Goal: Task Accomplishment & Management: Manage account settings

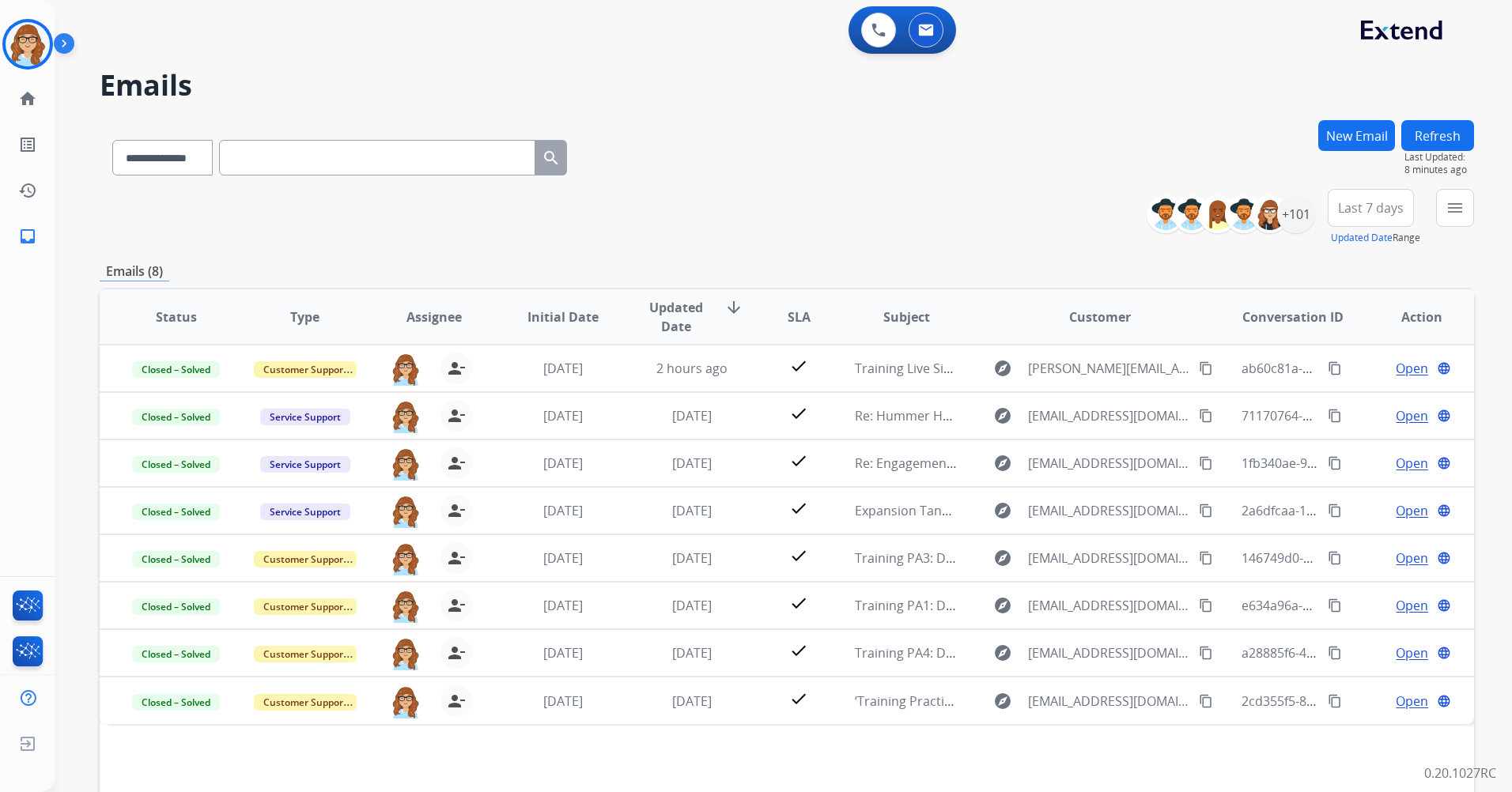
select select "**********"
drag, startPoint x: 0, startPoint y: 0, endPoint x: 1430, endPoint y: 124, distance: 1435.4
click at [1430, 124] on div "**********" at bounding box center [764, 453] width 1418 height 792
click at [1430, 124] on button "Refresh" at bounding box center [1437, 135] width 73 height 31
click at [1470, 136] on button "Refresh" at bounding box center [1437, 135] width 73 height 31
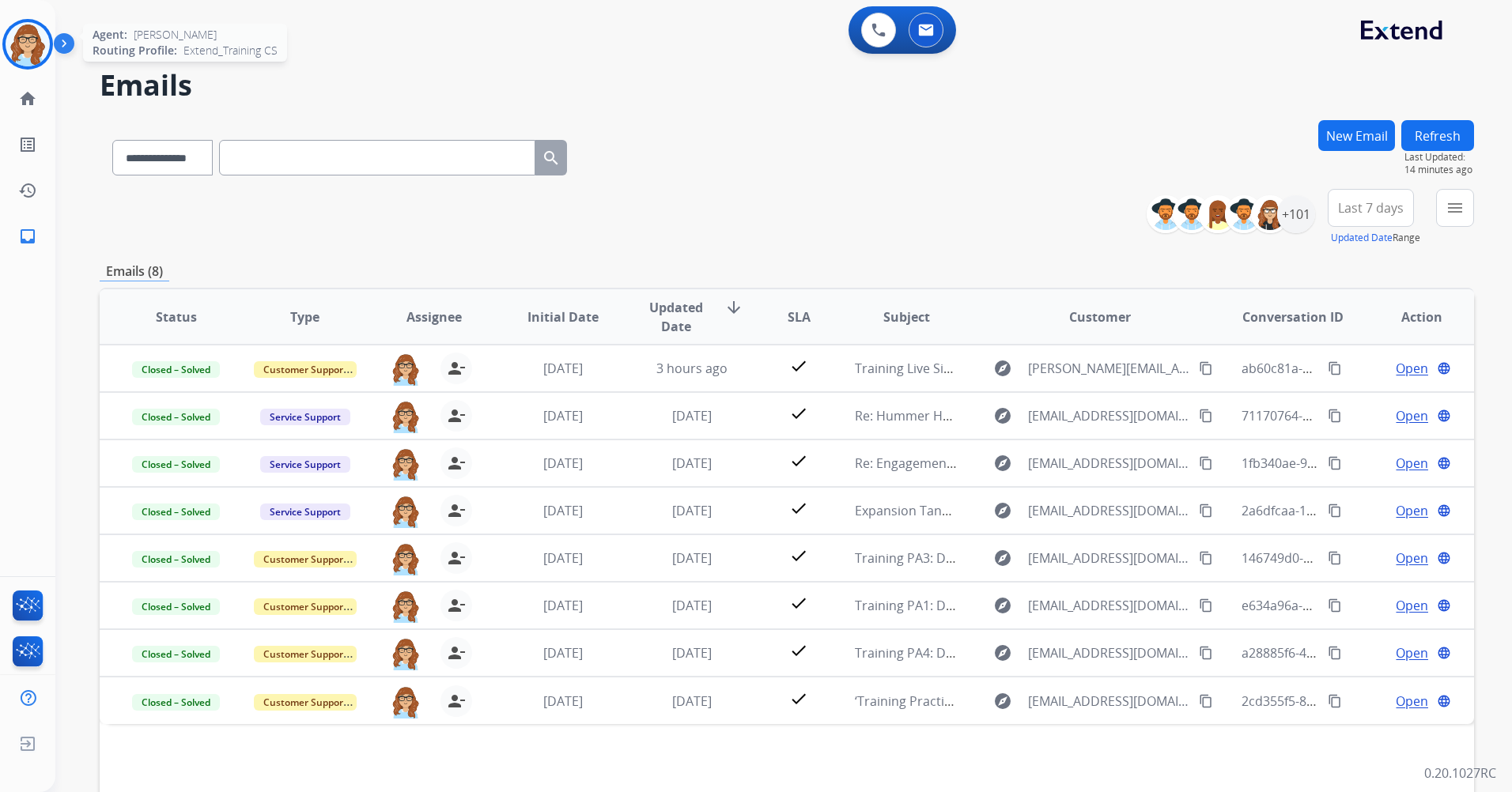
click at [44, 36] on img at bounding box center [27, 44] width 44 height 44
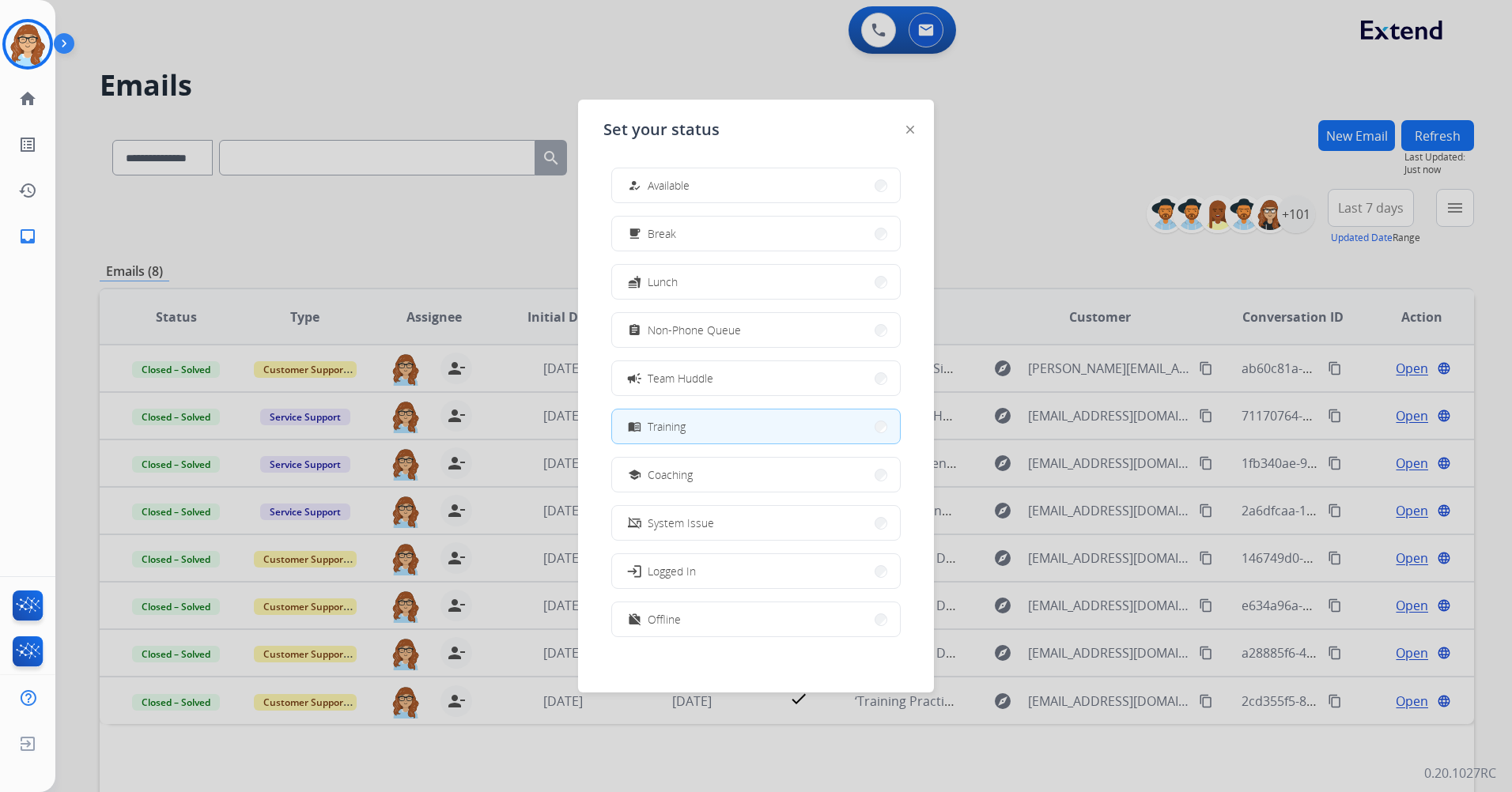
click at [677, 434] on span "Training" at bounding box center [666, 426] width 38 height 17
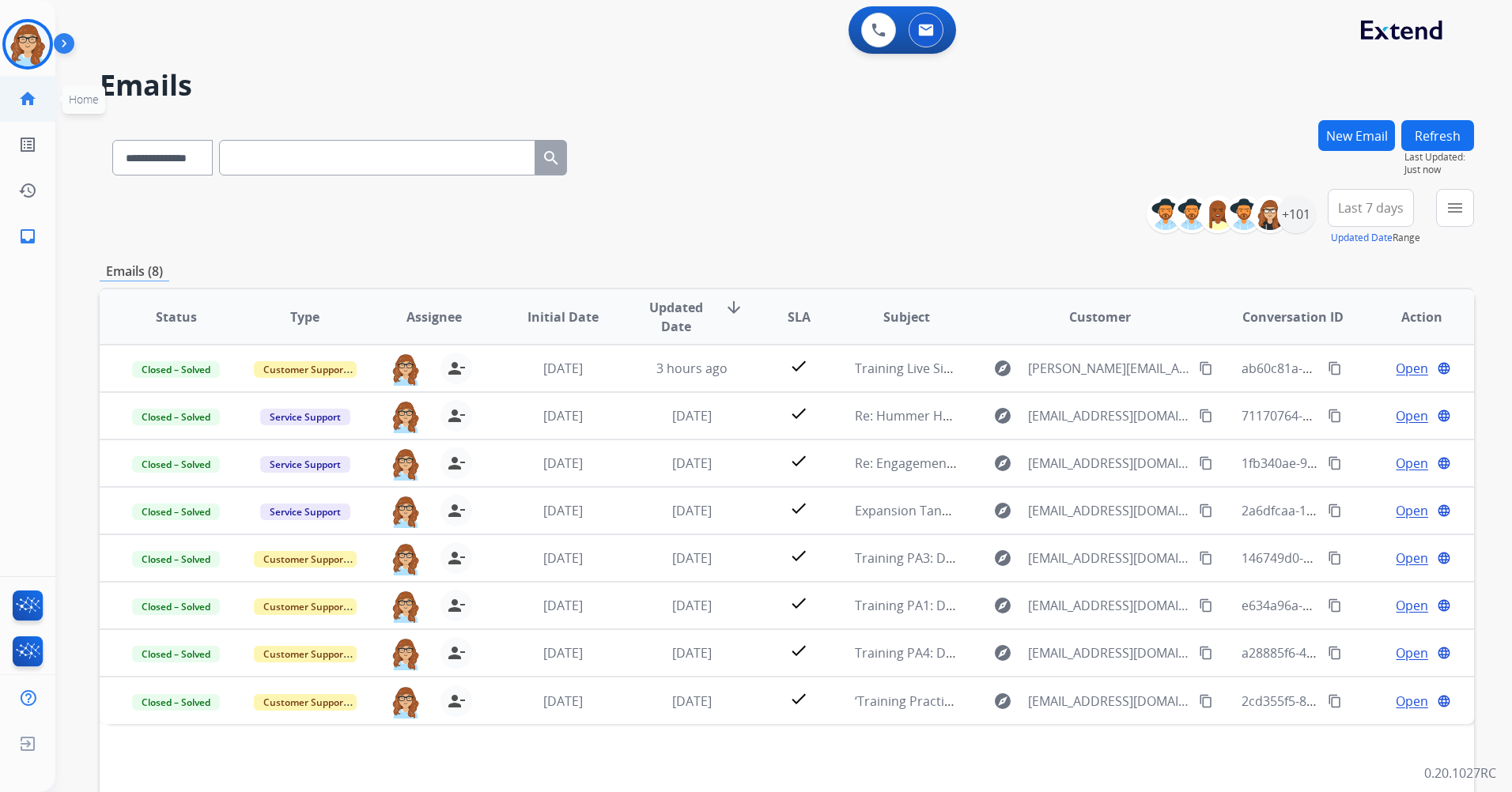
click at [28, 100] on mat-icon "home" at bounding box center [28, 99] width 19 height 19
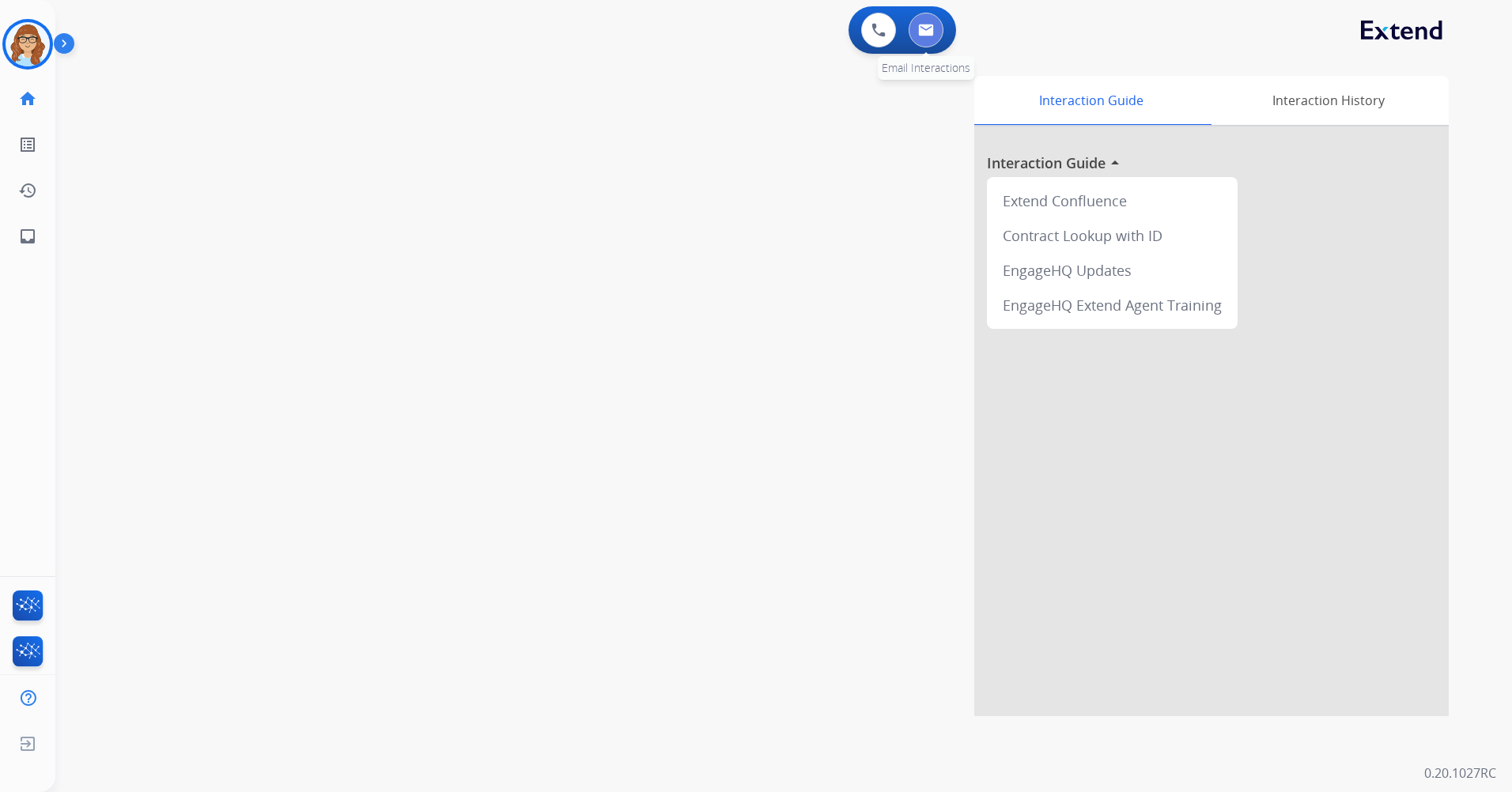
click at [937, 28] on button at bounding box center [926, 30] width 35 height 35
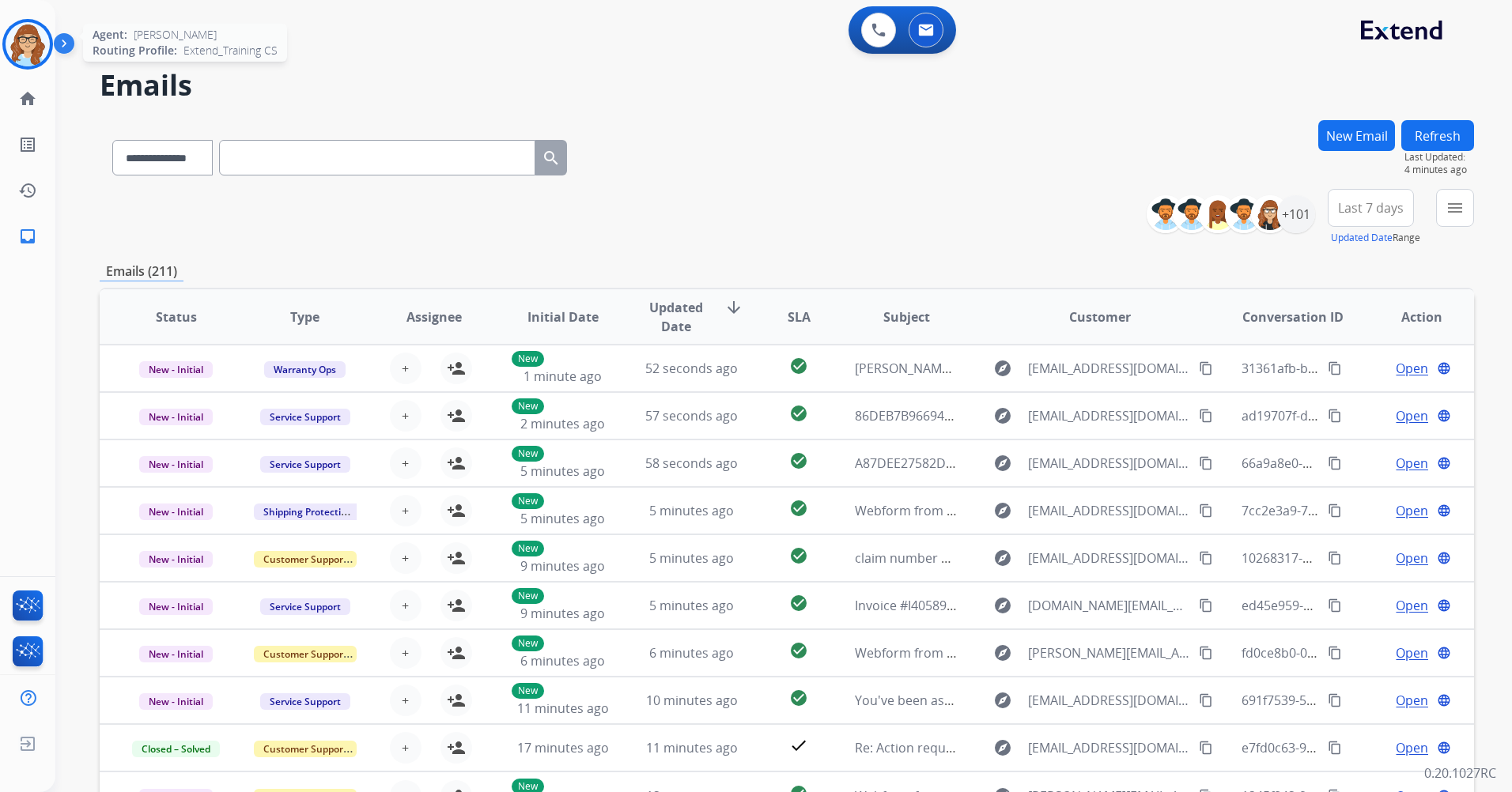
click at [24, 59] on img at bounding box center [27, 44] width 44 height 44
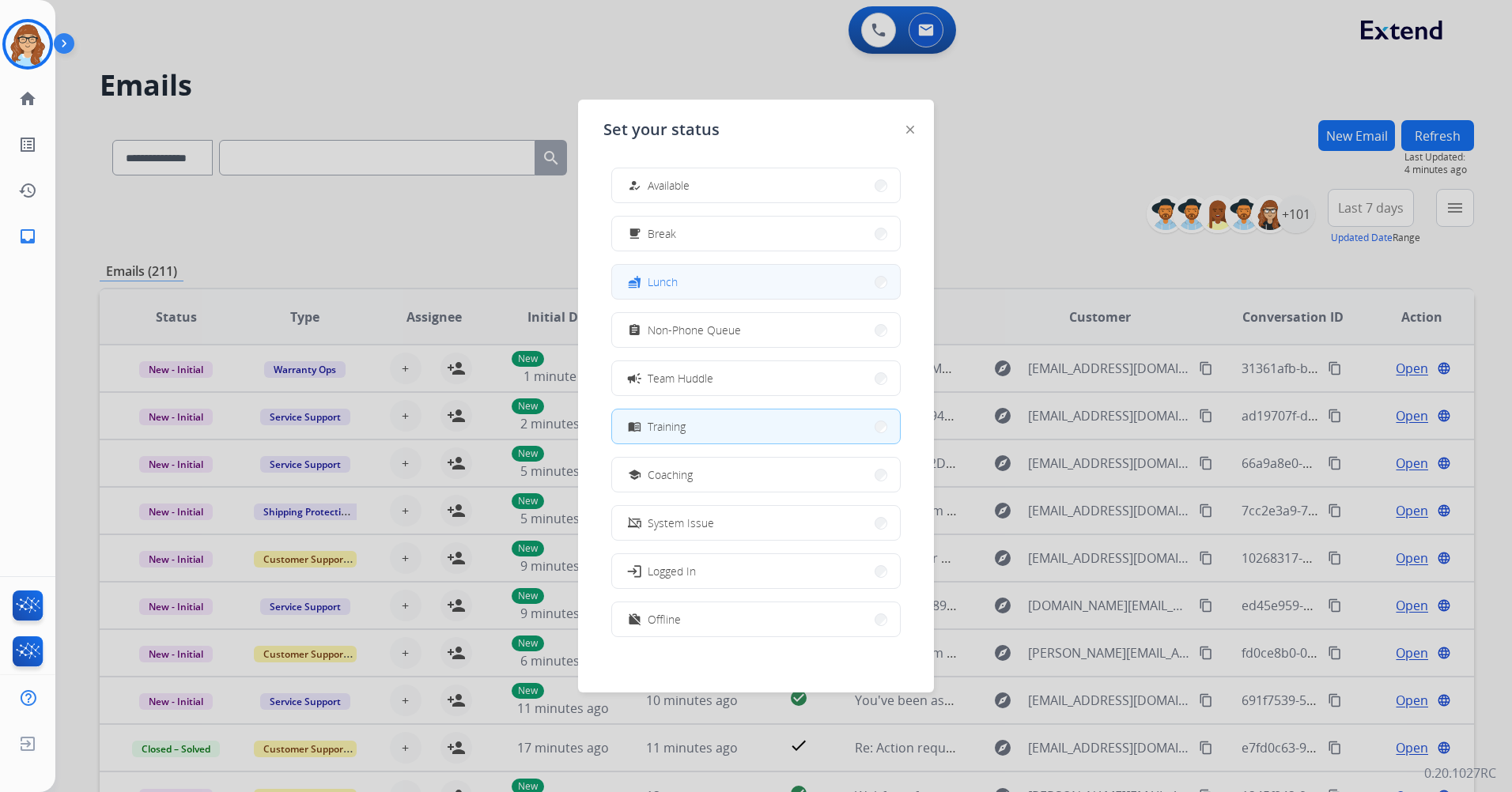
click at [673, 293] on button "fastfood Lunch" at bounding box center [756, 282] width 288 height 34
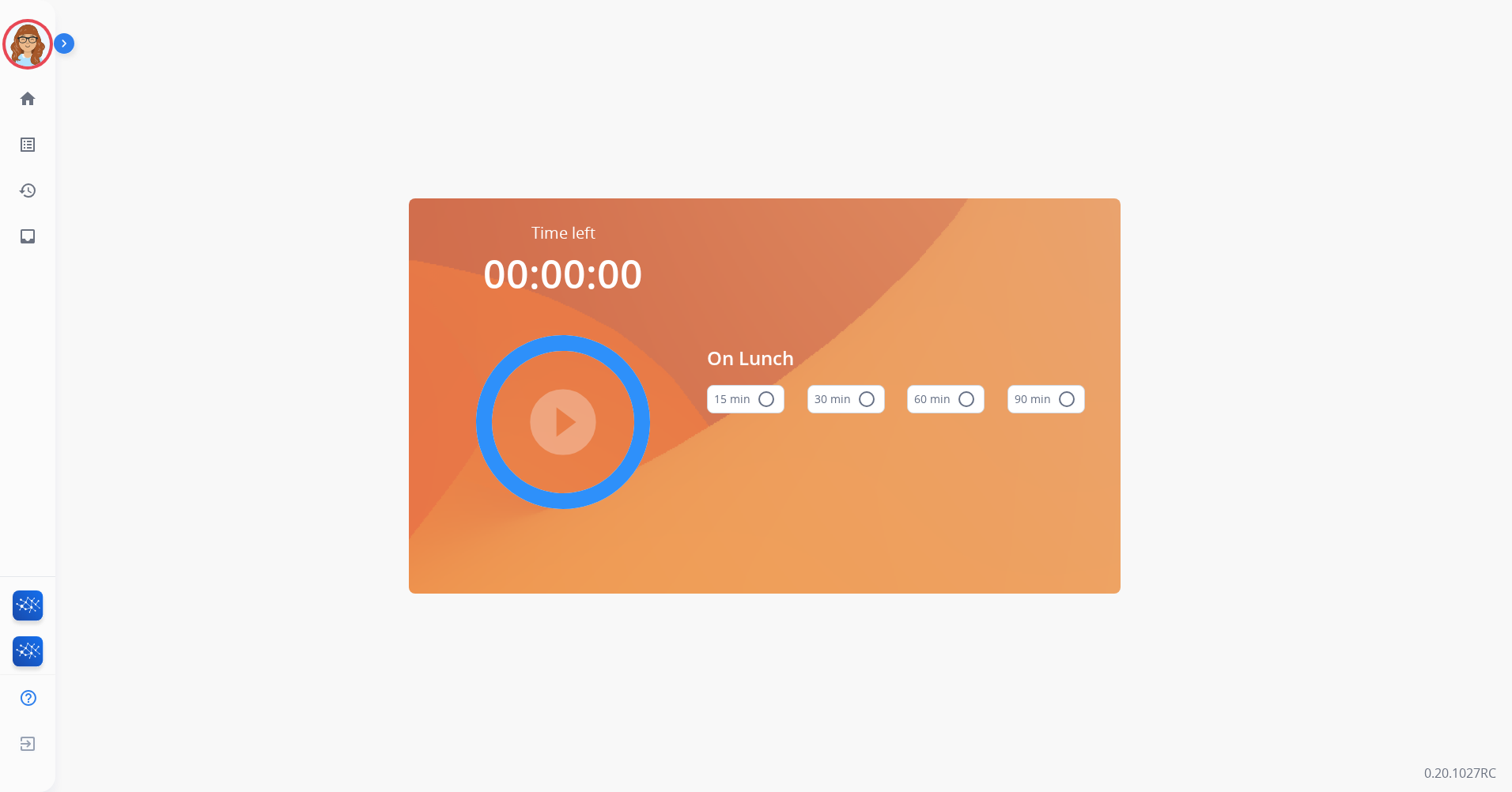
click at [945, 391] on button "60 min radio_button_unchecked" at bounding box center [945, 399] width 77 height 28
click at [553, 432] on mat-icon "play_circle_filled" at bounding box center [563, 423] width 19 height 19
click at [554, 413] on mat-icon "play_circle_filled" at bounding box center [563, 423] width 19 height 19
